Goal: Check status: Check status

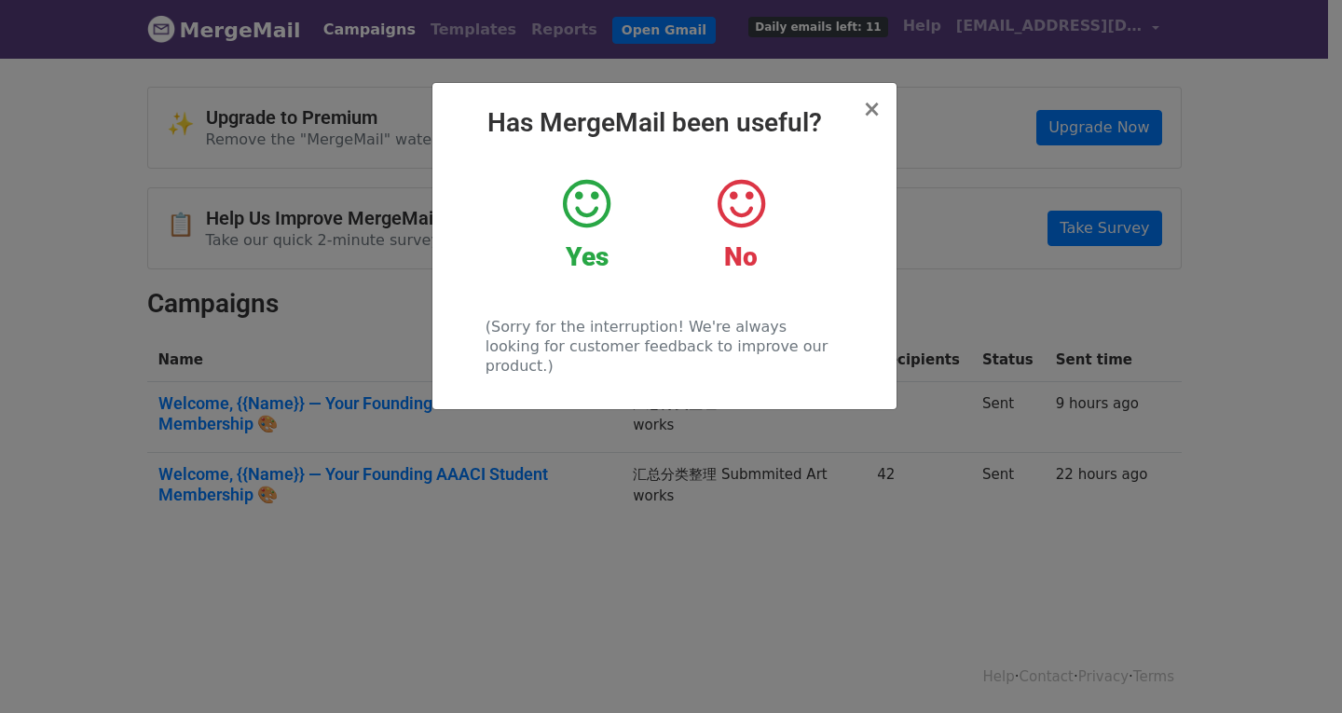
click at [586, 213] on icon at bounding box center [587, 204] width 48 height 56
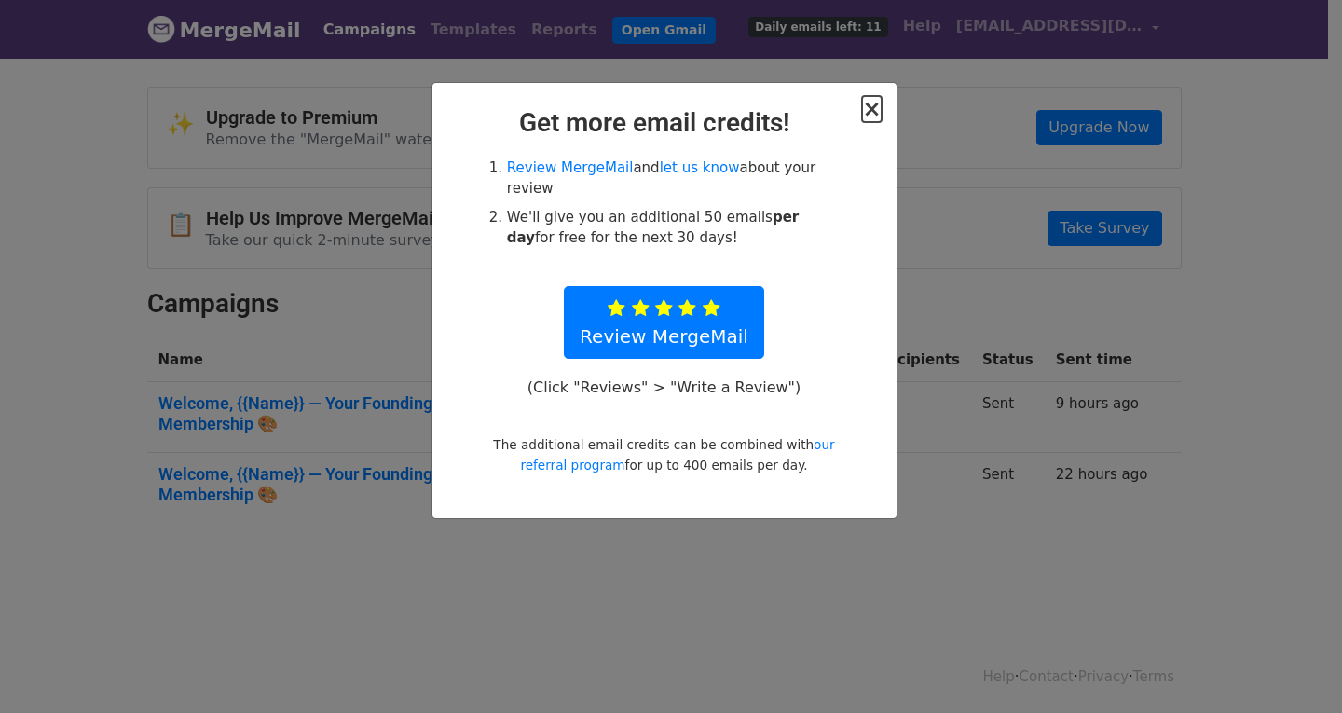
click at [872, 103] on span "×" at bounding box center [871, 109] width 19 height 26
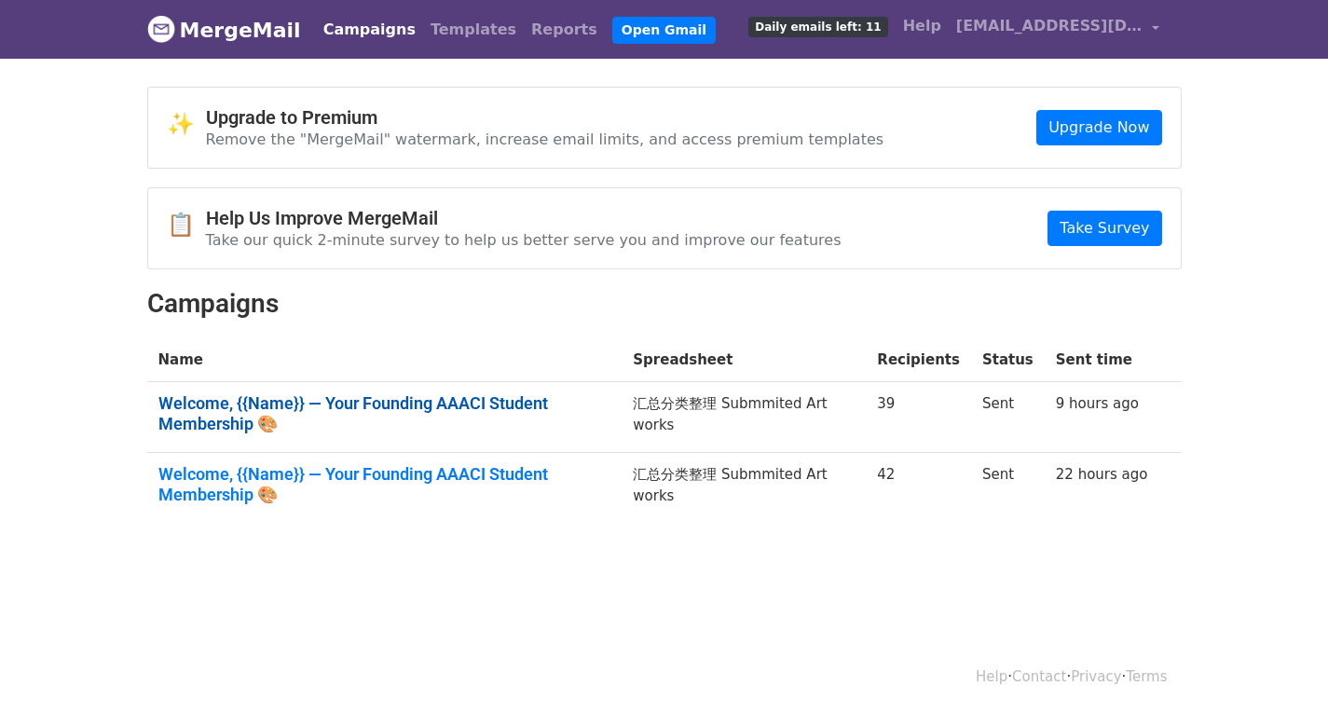
click at [396, 402] on link "Welcome, {{Name}} — Your Founding AAACI Student Membership 🎨" at bounding box center [384, 413] width 453 height 40
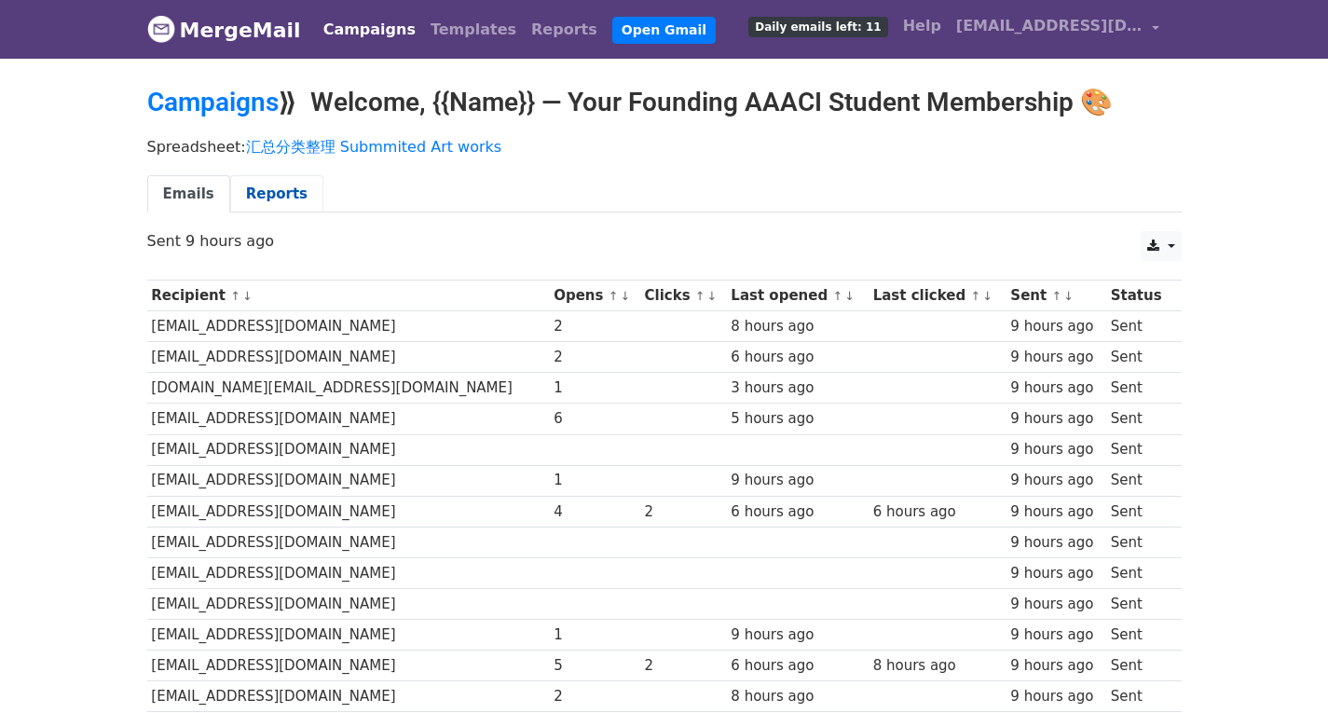
click at [269, 201] on link "Reports" at bounding box center [276, 194] width 93 height 38
